Goal: Entertainment & Leisure: Consume media (video, audio)

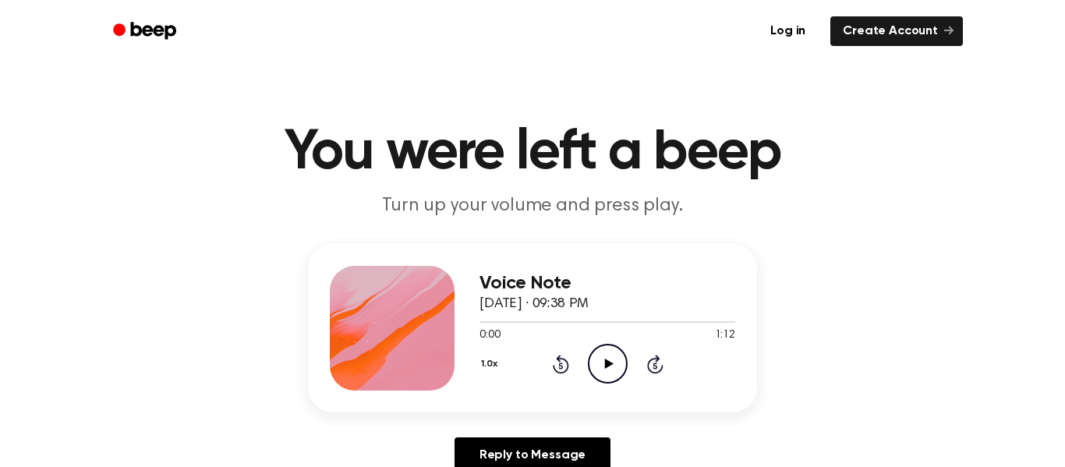
click at [592, 366] on icon "Play Audio" at bounding box center [608, 364] width 40 height 40
click at [617, 366] on icon "Play Audio" at bounding box center [608, 364] width 40 height 40
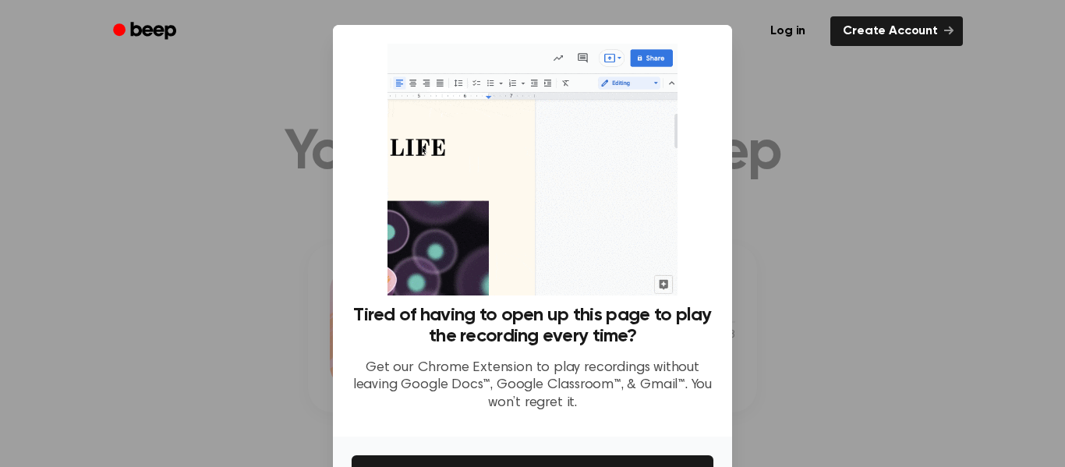
scroll to position [101, 0]
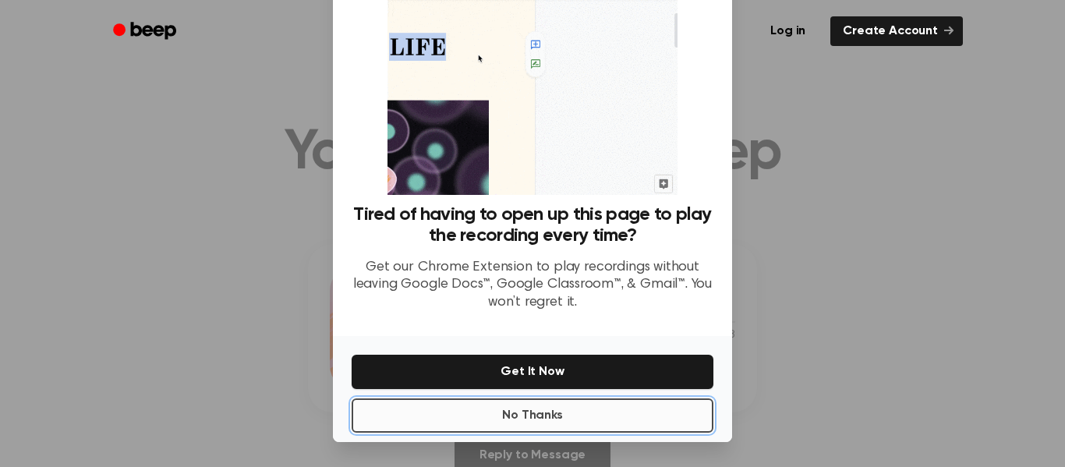
click at [437, 407] on button "No Thanks" at bounding box center [533, 415] width 362 height 34
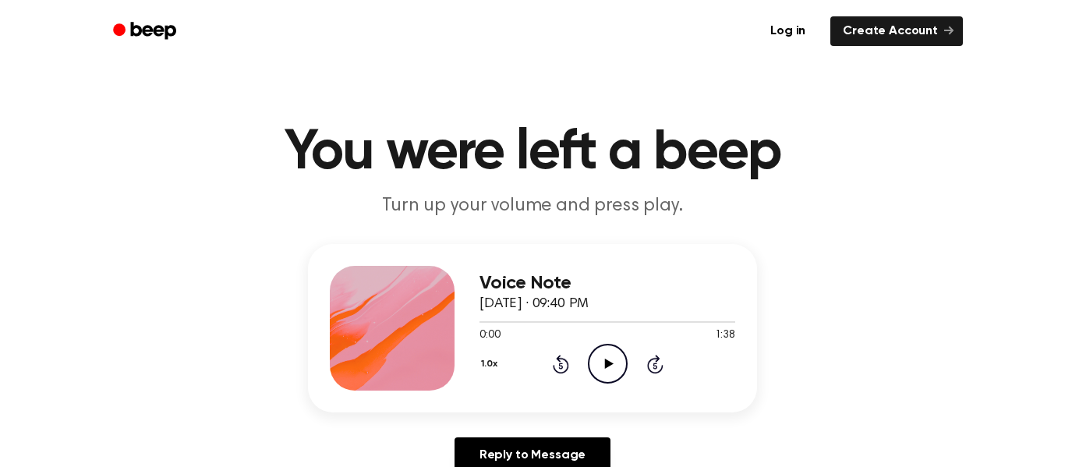
click at [595, 371] on icon "Play Audio" at bounding box center [608, 364] width 40 height 40
click at [596, 357] on icon "Play Audio" at bounding box center [608, 364] width 40 height 40
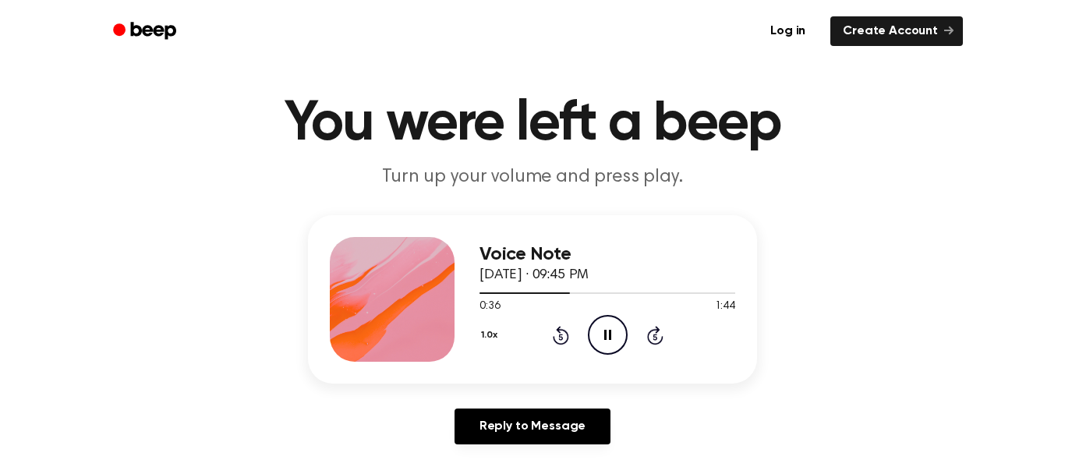
scroll to position [78, 0]
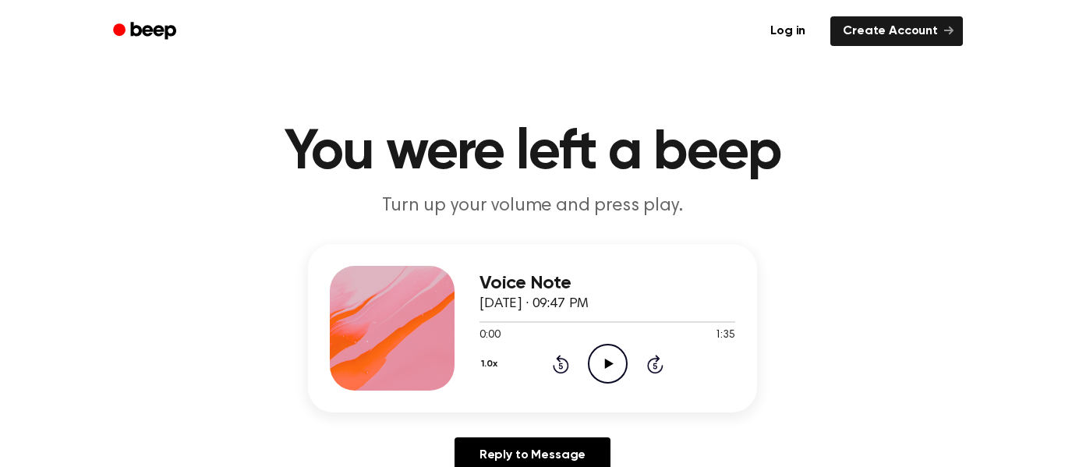
click at [614, 360] on icon "Play Audio" at bounding box center [608, 364] width 40 height 40
click at [614, 375] on icon "Play Audio" at bounding box center [608, 364] width 40 height 40
